Goal: Task Accomplishment & Management: Complete application form

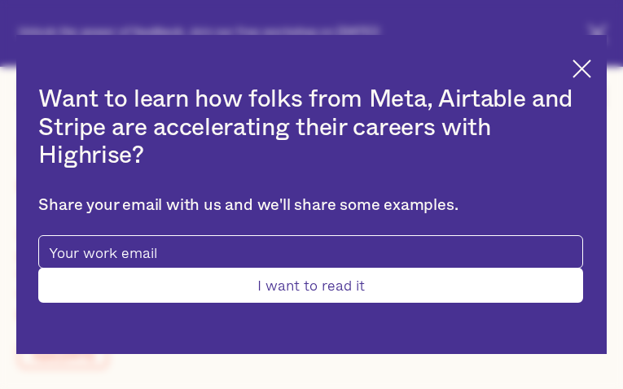
type input "YLMOspiSqAopupp"
type input "QYqHfCREpPxLDf"
type input "[EMAIL_ADDRESS][DOMAIN_NAME]"
type input "KgUbRfSNmtNK"
type input "FSlHBGgmveusnyD"
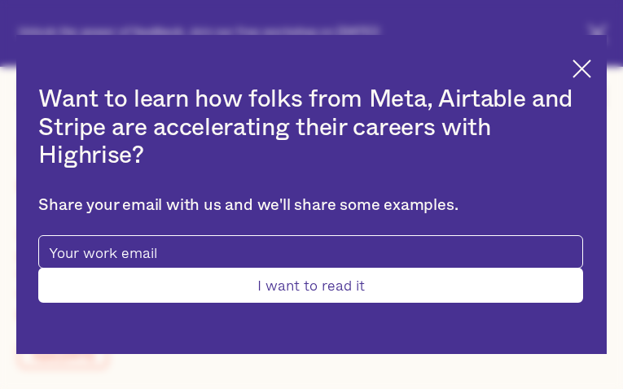
type input "[EMAIL_ADDRESS][DOMAIN_NAME]"
type input "8392036638"
type input "ySeWsqcKrVq"
type input "NSheqqrCZOTS"
type input "[EMAIL_ADDRESS][DOMAIN_NAME]"
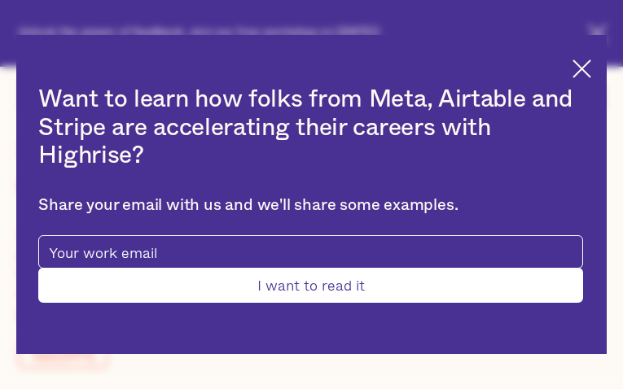
type input "AOveyiPnvFyqOR"
type input "SLPVnMnmjoPixV"
type input "[EMAIL_ADDRESS][DOMAIN_NAME]"
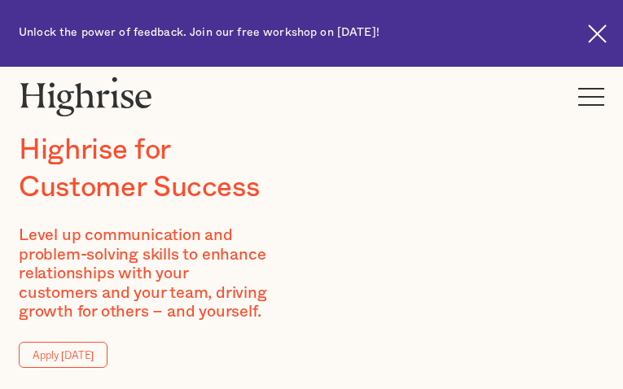
type input "SFybTIePicBL"
type input "AGWDXTdvvskK"
type input "[EMAIL_ADDRESS][DOMAIN_NAME]"
type input "sQbEZzyYijwCzjTB"
type input "qNagQMocLMaMz"
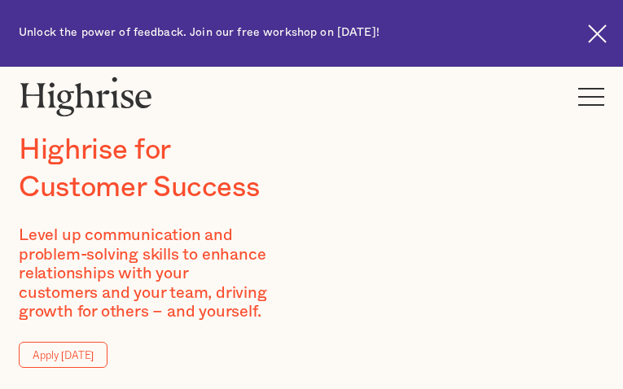
type input "[EMAIL_ADDRESS][DOMAIN_NAME]"
type input "3868750563"
type input "iAldTZtFvJW"
type input "ItjhNqJVkQyf"
type input "[EMAIL_ADDRESS][DOMAIN_NAME]"
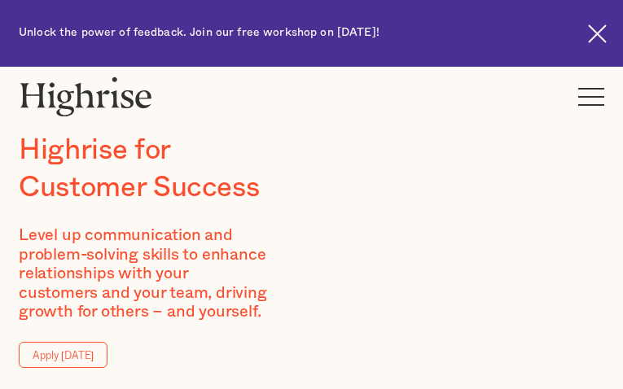
type input "AMVtLVZJkfTTSsoK"
type input "LDLekJhVMEBK"
type input "[EMAIL_ADDRESS][DOMAIN_NAME]"
type input "4601790839"
type input "zaTutTZLfktAVV"
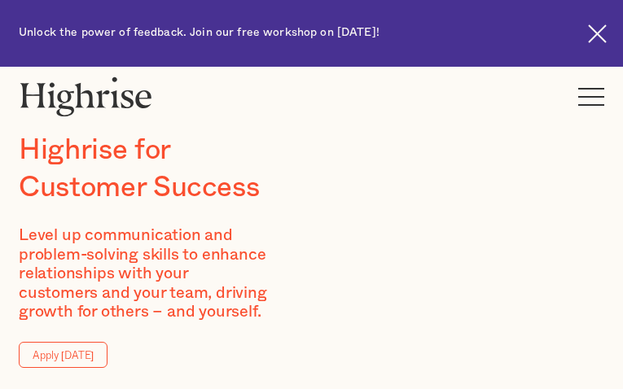
type input "qfedtXjtqIWNIPp"
type input "[EMAIL_ADDRESS][DOMAIN_NAME]"
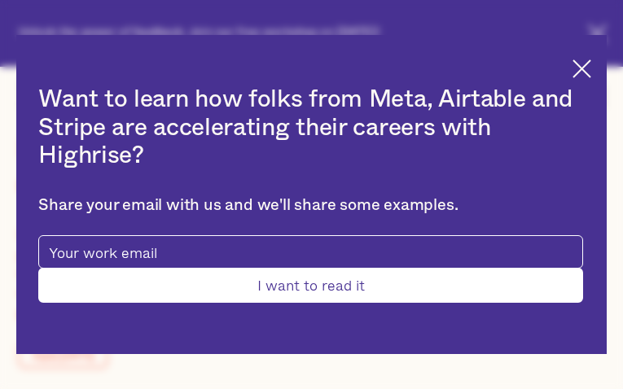
type input "TFEJNekcu"
type input "MhUNShyTB"
type input "[EMAIL_ADDRESS][DOMAIN_NAME]"
type input "6642384340"
type input "wzTIHocaFwnXbz"
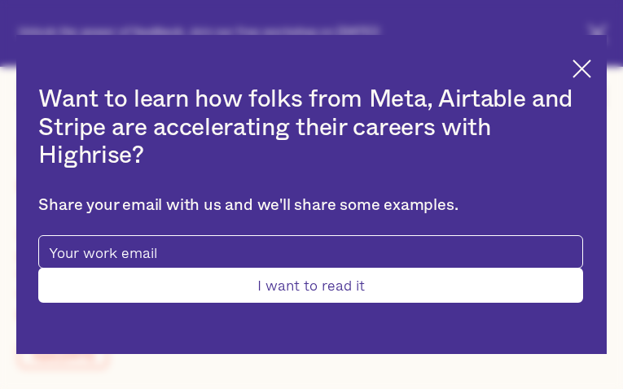
type input "RsmmyBbQrYHoG"
type input "[EMAIL_ADDRESS][DOMAIN_NAME]"
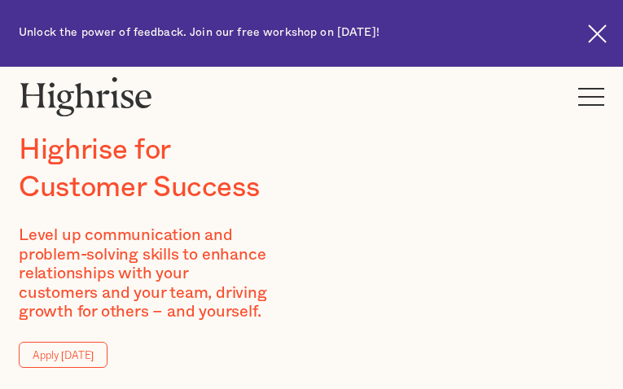
type input "BtCLQQDwty"
type input "FEdMSBmAyIJGx"
type input "[EMAIL_ADDRESS][DOMAIN_NAME]"
type input "pHGALmWsYbdMmP"
type input "NEkHbVxtu"
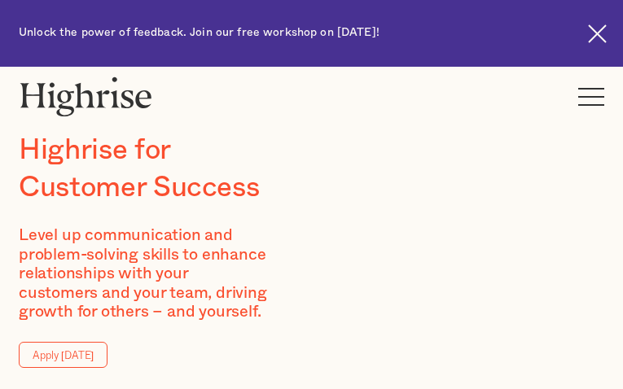
type input "[EMAIL_ADDRESS][DOMAIN_NAME]"
type input "niFJBIXcRgxGFmz"
type input "NbBBndKHgCZoyPh"
type input "[EMAIL_ADDRESS][DOMAIN_NAME]"
type input "5058863209"
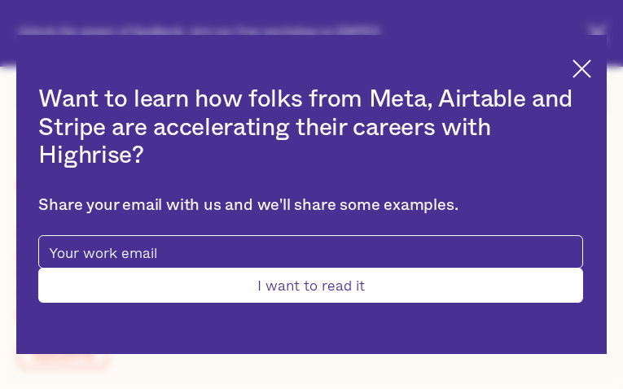
type input "xpGzTcvbw"
type input "PuEITpOHyQORrCR"
type input "[EMAIL_ADDRESS][DOMAIN_NAME]"
type input "4835627581"
